Goal: Information Seeking & Learning: Learn about a topic

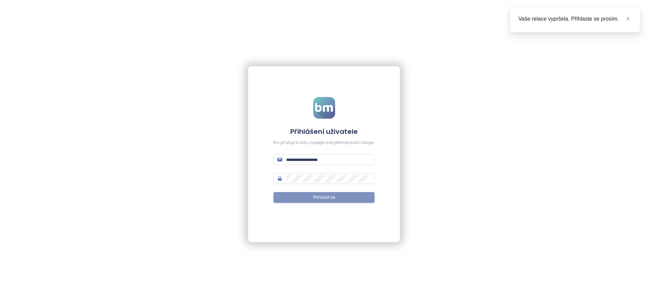
type input "**********"
click at [357, 193] on button "Přihlásit se" at bounding box center [324, 197] width 101 height 11
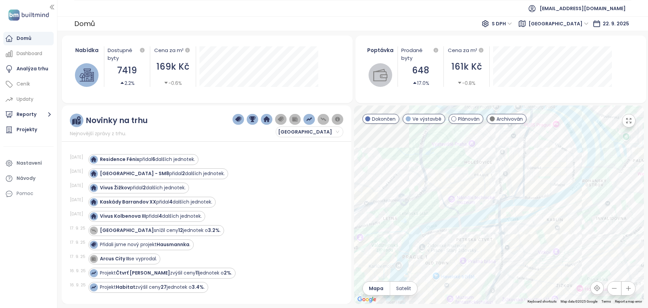
drag, startPoint x: 528, startPoint y: 154, endPoint x: 515, endPoint y: 198, distance: 45.8
click at [515, 198] on div at bounding box center [499, 204] width 290 height 198
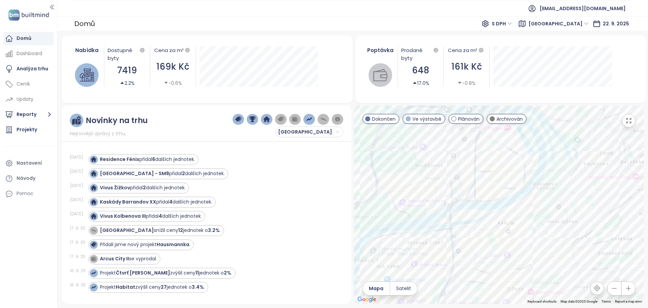
drag, startPoint x: 560, startPoint y: 228, endPoint x: 510, endPoint y: 230, distance: 50.4
click at [510, 230] on div at bounding box center [499, 204] width 290 height 198
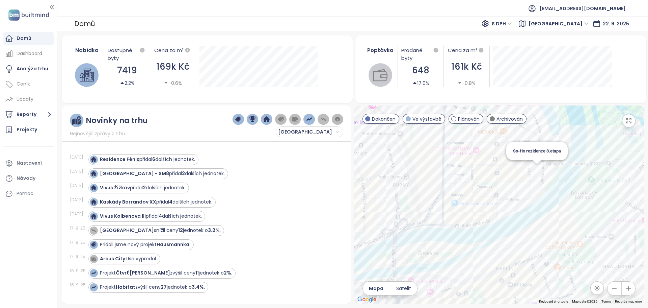
click at [539, 170] on div "So-Ho rezidence 3.etapa" at bounding box center [499, 204] width 290 height 198
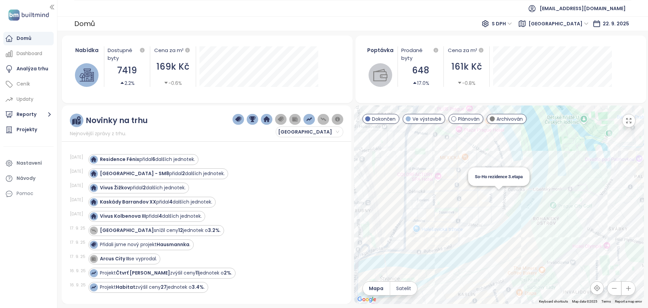
click at [500, 198] on div "So-Ho rezidence 3.etapa" at bounding box center [499, 204] width 290 height 198
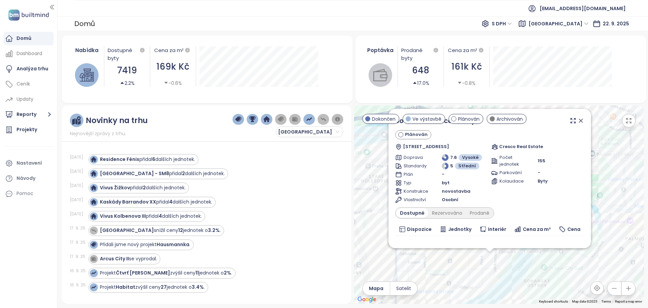
drag, startPoint x: 570, startPoint y: 218, endPoint x: 565, endPoint y: 271, distance: 53.6
click at [565, 271] on div "So-Ho rezidence 3.etapa Plánován Jankovcova 1255/15, 170 00 Praha 7-Holešovice,…" at bounding box center [499, 204] width 290 height 198
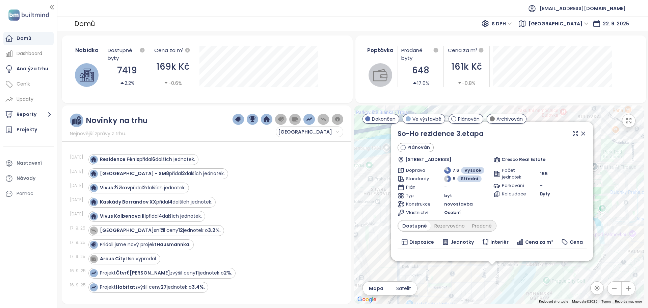
drag, startPoint x: 599, startPoint y: 218, endPoint x: 601, endPoint y: 231, distance: 13.0
click at [601, 231] on div "So-Ho rezidence 3.etapa Plánován Jankovcova 1255/15, 170 00 Praha 7-Holešovice,…" at bounding box center [499, 204] width 290 height 198
click at [507, 285] on div "So-Ho rezidence 3.etapa Plánován Jankovcova 1255/15, 170 00 Praha 7-Holešovice,…" at bounding box center [499, 204] width 290 height 198
click at [581, 133] on icon at bounding box center [583, 133] width 7 height 7
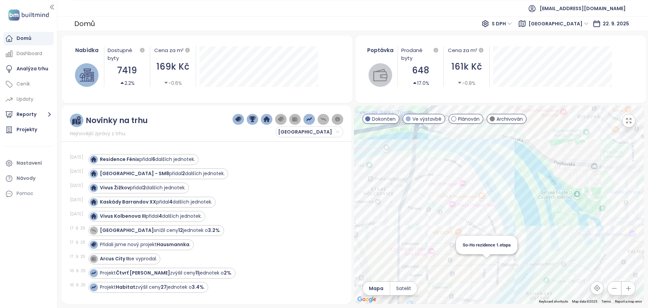
click at [486, 262] on div "So-Ho rezidence 1.etapa" at bounding box center [499, 204] width 290 height 198
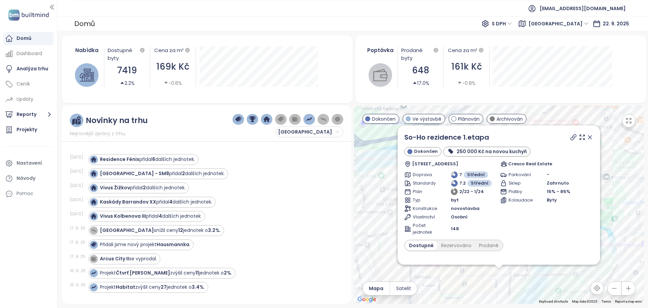
click at [589, 138] on icon at bounding box center [590, 136] width 3 height 3
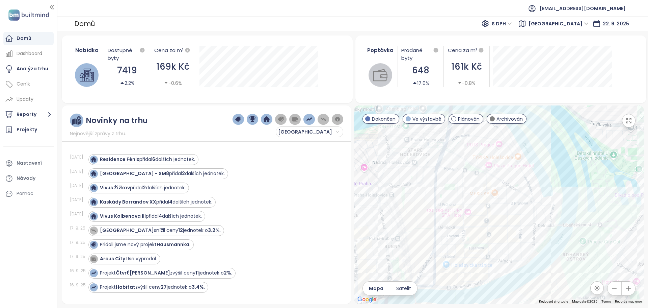
drag, startPoint x: 475, startPoint y: 262, endPoint x: 500, endPoint y: 209, distance: 59.1
click at [500, 209] on div at bounding box center [499, 204] width 290 height 198
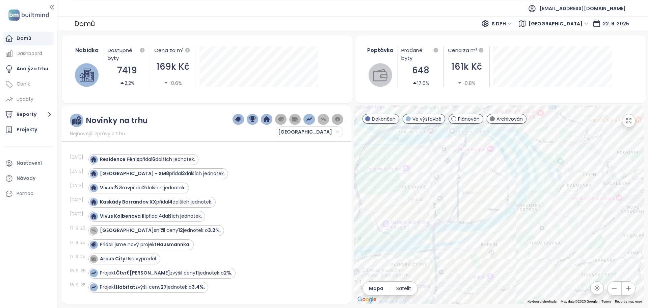
drag, startPoint x: 462, startPoint y: 263, endPoint x: 464, endPoint y: 218, distance: 45.0
click at [464, 218] on div at bounding box center [499, 204] width 290 height 198
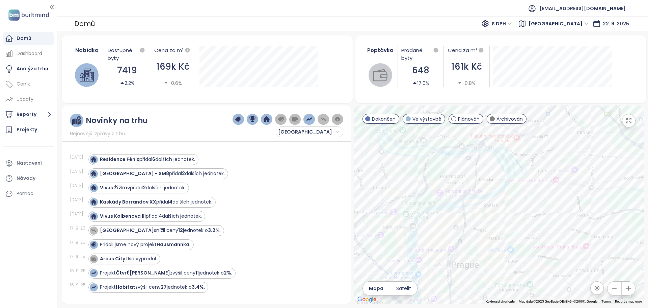
drag, startPoint x: 464, startPoint y: 258, endPoint x: 469, endPoint y: 222, distance: 36.2
click at [469, 222] on div at bounding box center [499, 204] width 290 height 198
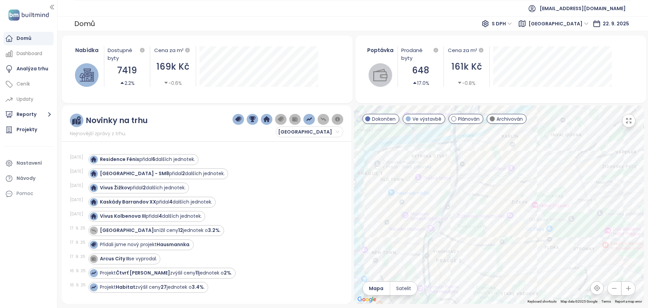
drag, startPoint x: 472, startPoint y: 215, endPoint x: 469, endPoint y: 189, distance: 26.5
click at [469, 189] on div at bounding box center [499, 204] width 290 height 198
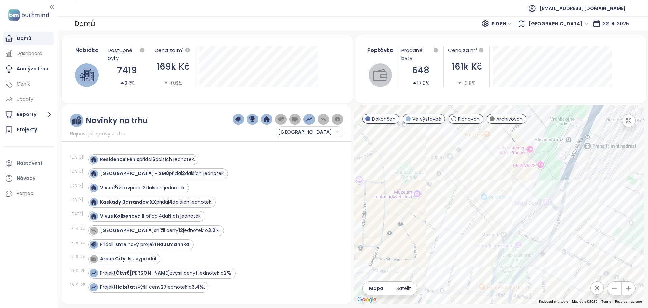
drag, startPoint x: 449, startPoint y: 212, endPoint x: 489, endPoint y: 204, distance: 41.1
click at [489, 204] on div at bounding box center [499, 204] width 290 height 198
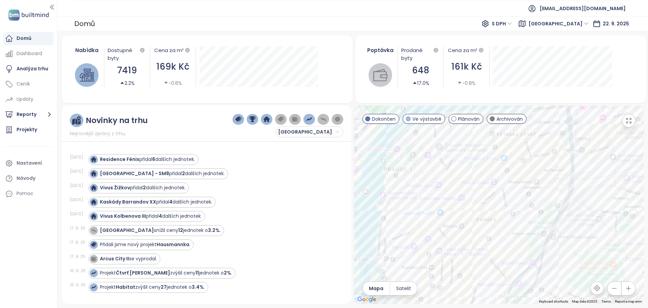
drag, startPoint x: 508, startPoint y: 204, endPoint x: 509, endPoint y: 241, distance: 37.8
click at [509, 241] on div at bounding box center [499, 204] width 290 height 198
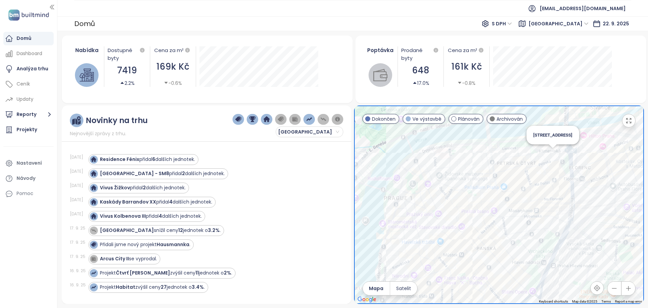
click at [551, 154] on div "Petrská 18" at bounding box center [499, 204] width 290 height 198
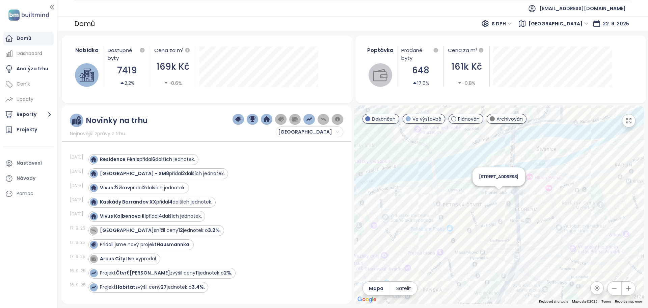
click at [497, 200] on div "Petrská 18" at bounding box center [499, 204] width 290 height 198
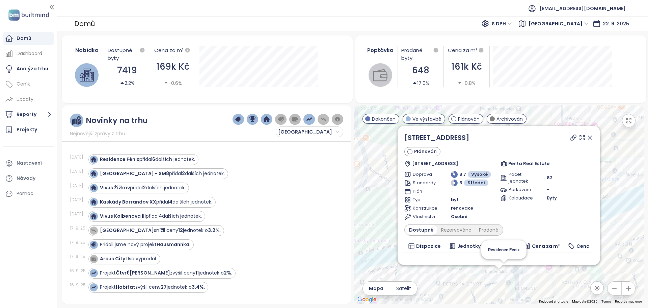
click at [571, 139] on icon at bounding box center [573, 137] width 5 height 5
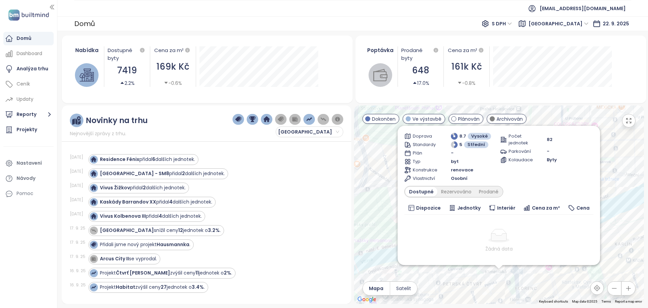
scroll to position [61, 0]
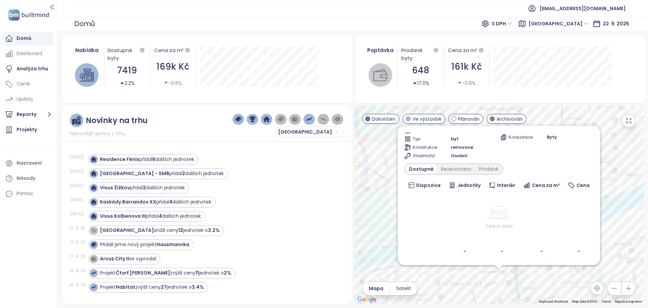
click at [458, 163] on div "Dostupné Rezervováno Prodané" at bounding box center [454, 168] width 99 height 11
click at [458, 166] on div "Rezervováno" at bounding box center [457, 168] width 38 height 9
click at [487, 170] on div "Prodané" at bounding box center [489, 168] width 27 height 9
drag, startPoint x: 487, startPoint y: 170, endPoint x: 404, endPoint y: 159, distance: 83.8
click at [416, 173] on div "Dostupné" at bounding box center [421, 168] width 30 height 9
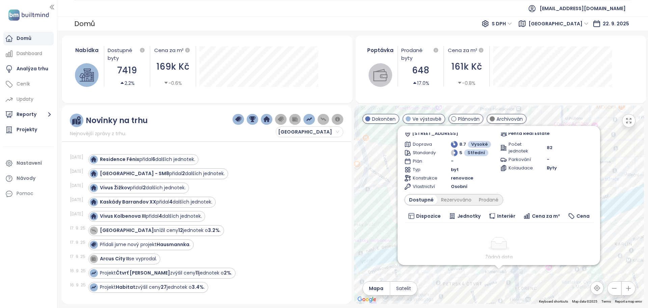
scroll to position [0, 0]
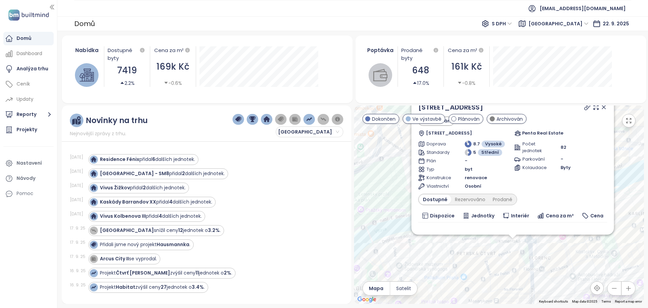
drag, startPoint x: 493, startPoint y: 286, endPoint x: 507, endPoint y: 254, distance: 34.8
click at [507, 254] on div "Petrská 18 Plánován Petrská 18, 110 00 Praha 1-Nové Město, Czechia Penta Real E…" at bounding box center [499, 204] width 290 height 198
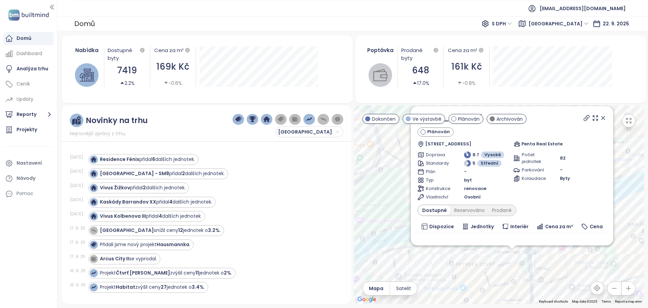
drag, startPoint x: 497, startPoint y: 255, endPoint x: 496, endPoint y: 271, distance: 15.5
click at [496, 271] on div "Petrská 18 Plánován Petrská 18, 110 00 Praha 1-Nové Město, Czechia Penta Real E…" at bounding box center [499, 204] width 290 height 198
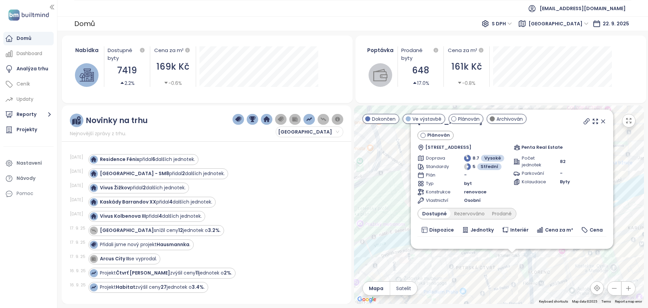
click at [602, 120] on icon at bounding box center [603, 121] width 3 height 3
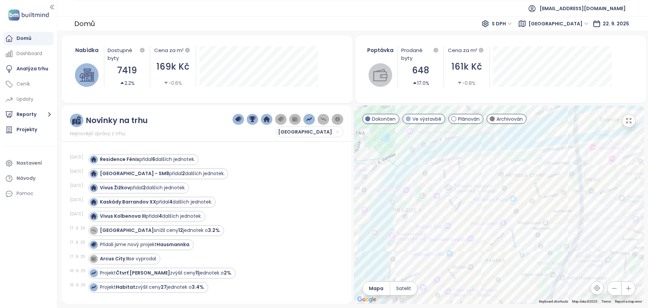
drag, startPoint x: 494, startPoint y: 219, endPoint x: 545, endPoint y: 122, distance: 109.4
click at [545, 122] on div at bounding box center [499, 204] width 290 height 198
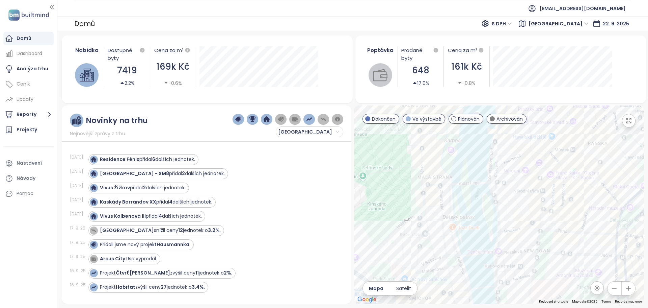
drag, startPoint x: 455, startPoint y: 235, endPoint x: 485, endPoint y: 168, distance: 73.1
click at [485, 168] on div at bounding box center [499, 204] width 290 height 198
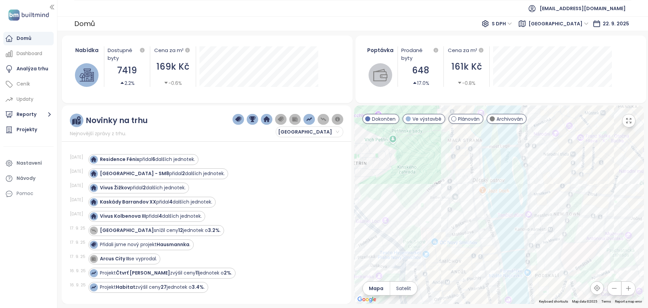
drag, startPoint x: 506, startPoint y: 220, endPoint x: 506, endPoint y: 209, distance: 10.8
click at [506, 209] on div at bounding box center [499, 204] width 290 height 198
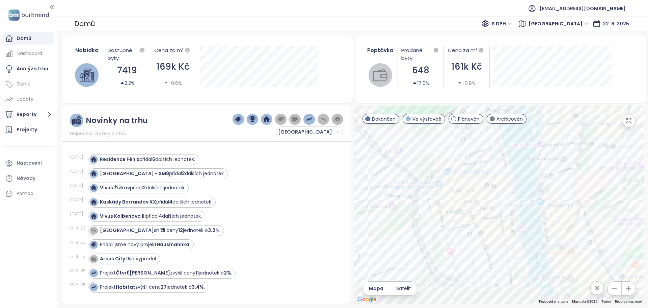
drag, startPoint x: 492, startPoint y: 192, endPoint x: 501, endPoint y: 158, distance: 35.6
click at [501, 158] on div at bounding box center [499, 204] width 290 height 198
click at [493, 215] on div at bounding box center [499, 204] width 290 height 198
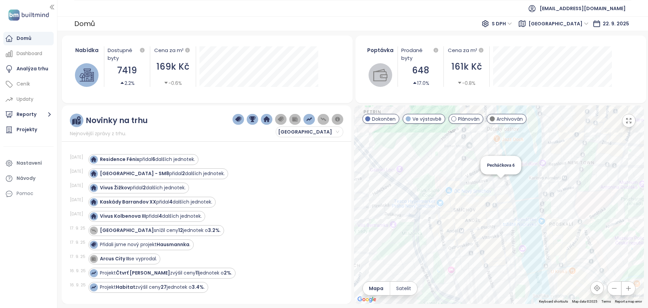
click at [501, 183] on div "Pecháčkova 6" at bounding box center [499, 204] width 290 height 198
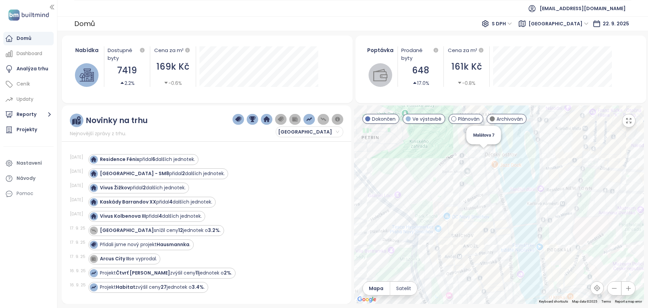
click at [481, 158] on div "Malátova 7" at bounding box center [499, 204] width 290 height 198
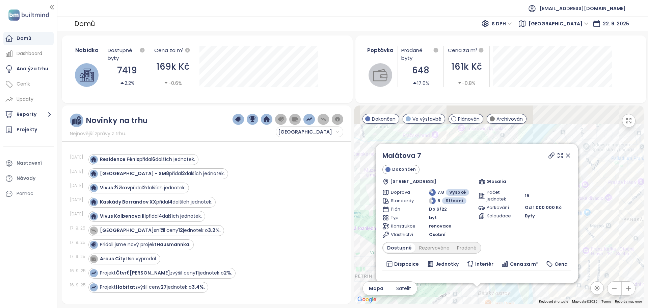
drag, startPoint x: 594, startPoint y: 249, endPoint x: 594, endPoint y: 260, distance: 10.8
click at [594, 260] on div "Malátova 7 Dokončen Zborovská 541/33, Smíchov, 150 00 Praha-Praha 5, Czechia Gl…" at bounding box center [499, 204] width 290 height 198
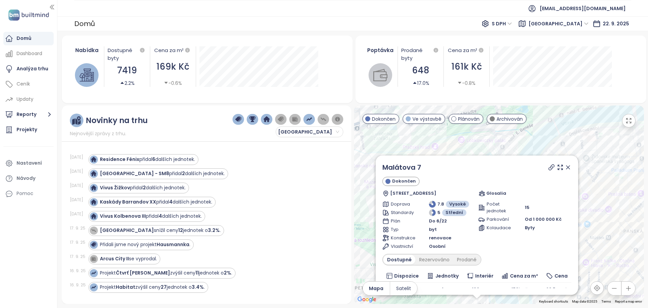
click at [548, 167] on icon at bounding box center [551, 167] width 7 height 7
click at [565, 168] on icon at bounding box center [568, 167] width 7 height 7
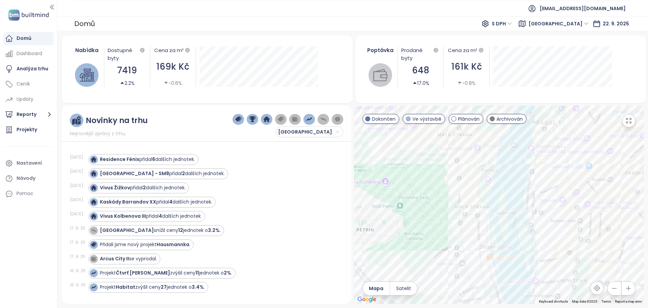
drag, startPoint x: 525, startPoint y: 271, endPoint x: 525, endPoint y: 202, distance: 69.2
click at [528, 204] on div at bounding box center [499, 204] width 290 height 198
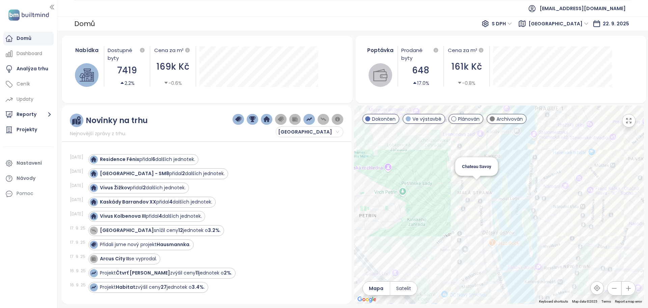
click at [477, 189] on div "Chateau Savoy" at bounding box center [499, 204] width 290 height 198
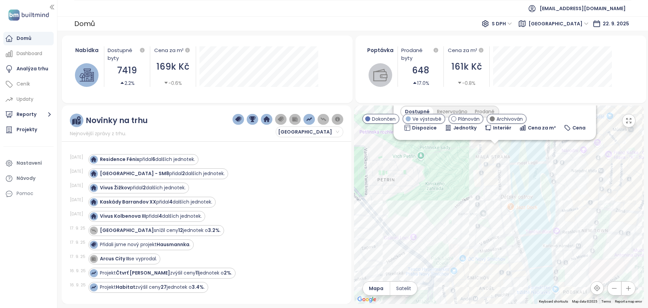
drag, startPoint x: 532, startPoint y: 232, endPoint x: 526, endPoint y: 182, distance: 50.6
click at [527, 182] on div "Chateau Savoy Ve výstavbě Šeříková 616, Malá Strana, 118 00 Praha-Praha 1, Czec…" at bounding box center [499, 204] width 290 height 198
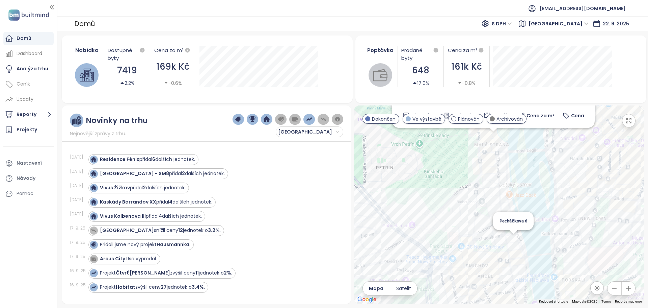
click at [515, 241] on div "Chateau Savoy Ve výstavbě Šeříková 616, Malá Strana, 118 00 Praha-Praha 1, Czec…" at bounding box center [499, 204] width 290 height 198
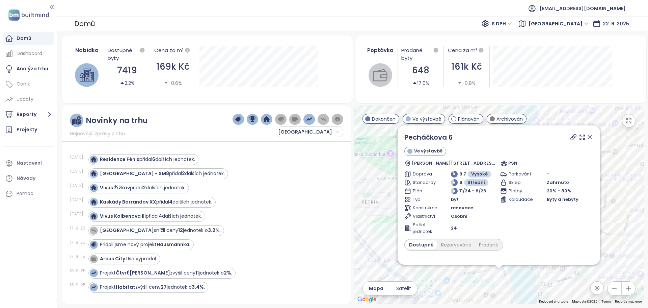
click at [570, 140] on icon at bounding box center [573, 137] width 7 height 7
click at [589, 136] on icon at bounding box center [590, 136] width 3 height 3
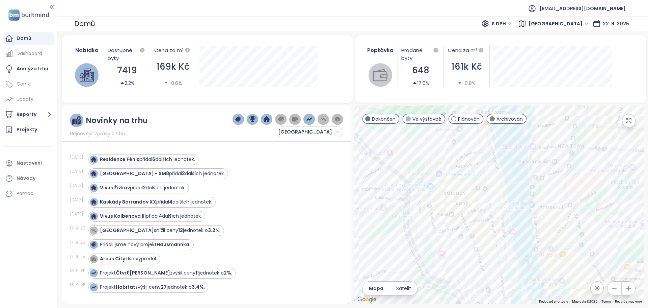
drag, startPoint x: 521, startPoint y: 275, endPoint x: 514, endPoint y: 168, distance: 107.0
click at [514, 168] on div at bounding box center [499, 204] width 290 height 198
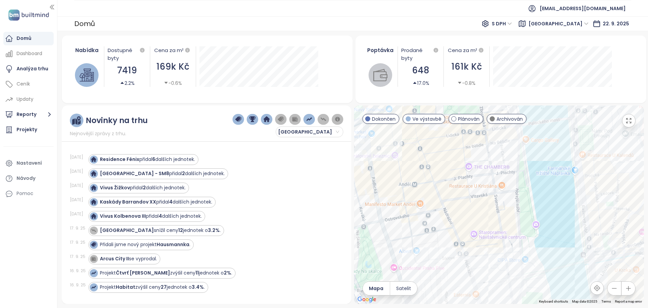
drag, startPoint x: 475, startPoint y: 245, endPoint x: 483, endPoint y: 266, distance: 22.4
click at [483, 266] on div at bounding box center [499, 204] width 290 height 198
click at [440, 259] on div "Smíchov City - SM8" at bounding box center [499, 204] width 290 height 198
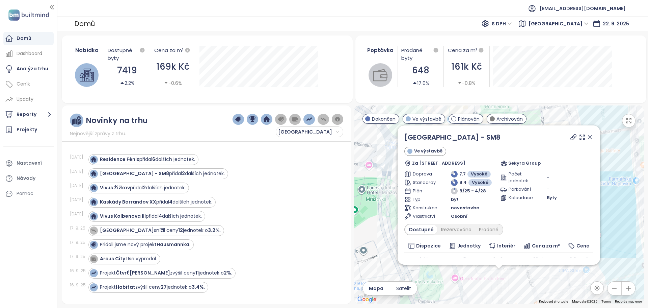
click at [574, 136] on icon at bounding box center [573, 136] width 5 height 5
click at [593, 136] on icon at bounding box center [590, 137] width 7 height 7
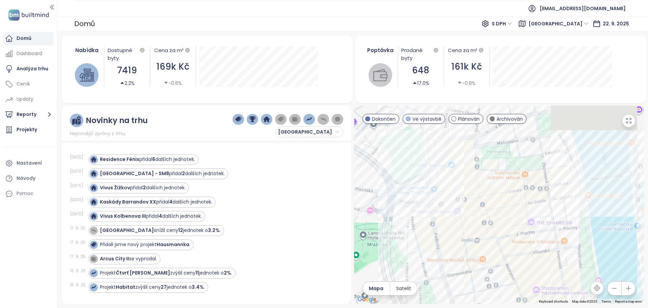
drag, startPoint x: 507, startPoint y: 199, endPoint x: 508, endPoint y: 248, distance: 49.0
click at [508, 248] on div at bounding box center [499, 204] width 290 height 198
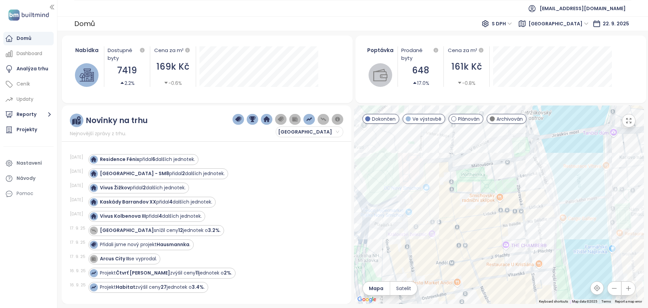
drag, startPoint x: 520, startPoint y: 183, endPoint x: 512, endPoint y: 234, distance: 52.0
click at [509, 234] on div at bounding box center [499, 204] width 290 height 198
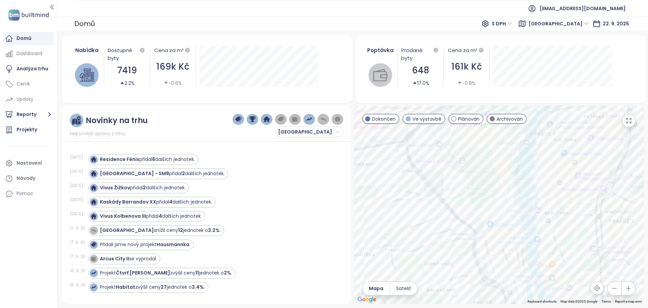
drag, startPoint x: 536, startPoint y: 238, endPoint x: 523, endPoint y: 245, distance: 15.1
click at [523, 245] on div at bounding box center [499, 204] width 290 height 198
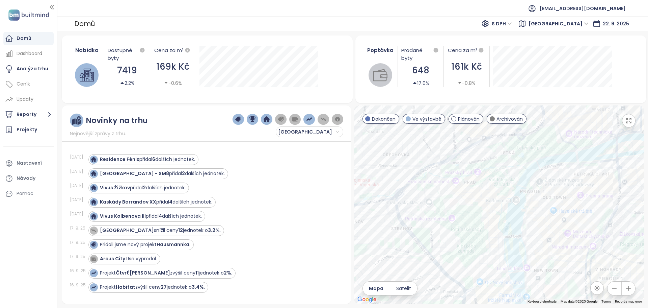
drag, startPoint x: 502, startPoint y: 171, endPoint x: 492, endPoint y: 241, distance: 70.2
click at [492, 241] on div at bounding box center [499, 204] width 290 height 198
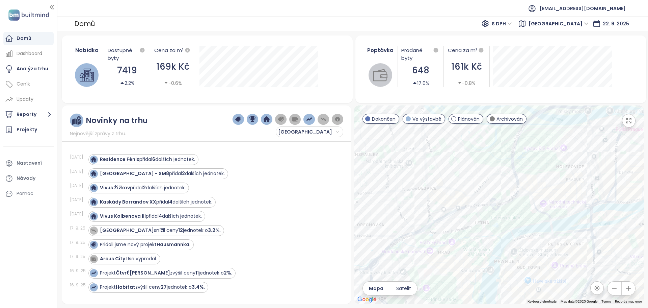
drag, startPoint x: 529, startPoint y: 165, endPoint x: 503, endPoint y: 227, distance: 66.6
click at [503, 227] on div at bounding box center [499, 204] width 290 height 198
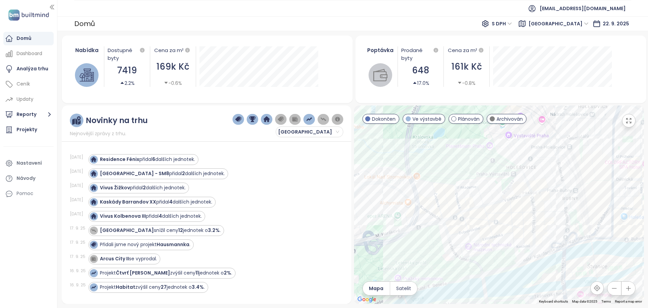
drag, startPoint x: 564, startPoint y: 200, endPoint x: 547, endPoint y: 226, distance: 31.1
click at [547, 226] on div at bounding box center [499, 204] width 290 height 198
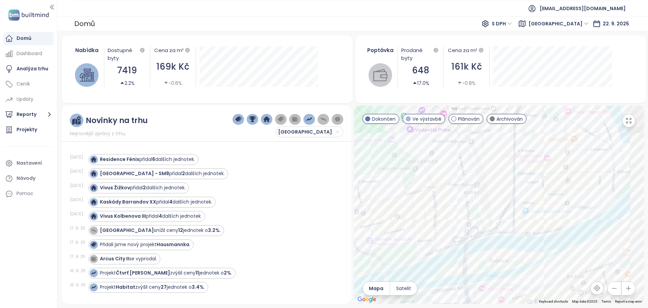
drag, startPoint x: 604, startPoint y: 197, endPoint x: 504, endPoint y: 184, distance: 100.7
click at [504, 184] on div at bounding box center [499, 204] width 290 height 198
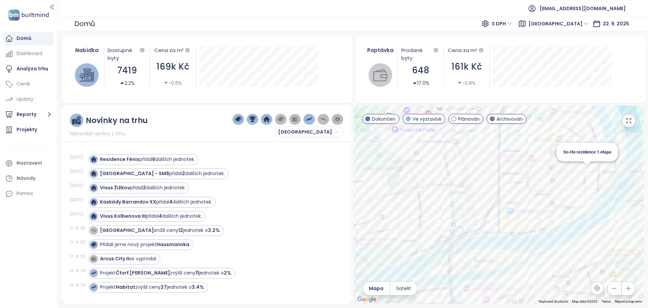
click at [586, 173] on div "So-Ho rezidence 1.etapa" at bounding box center [499, 204] width 290 height 198
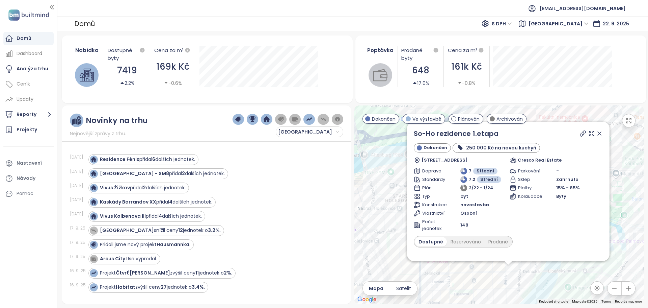
drag, startPoint x: 501, startPoint y: 270, endPoint x: 506, endPoint y: 290, distance: 20.8
click at [506, 290] on div "So-Ho rezidence 1.etapa Dokončen 250 000 Kč na novou kuchyň V Háji 10, 170 00 P…" at bounding box center [499, 204] width 290 height 198
click at [580, 134] on icon at bounding box center [582, 133] width 5 height 5
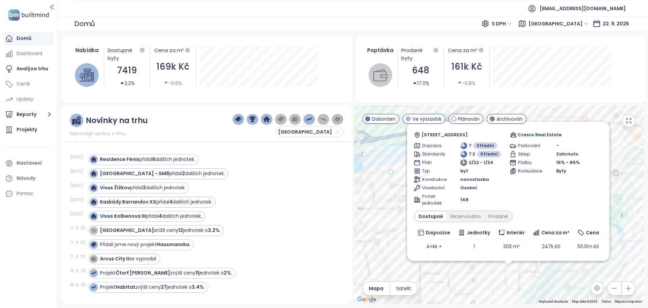
scroll to position [39, 0]
